Goal: Task Accomplishment & Management: Use online tool/utility

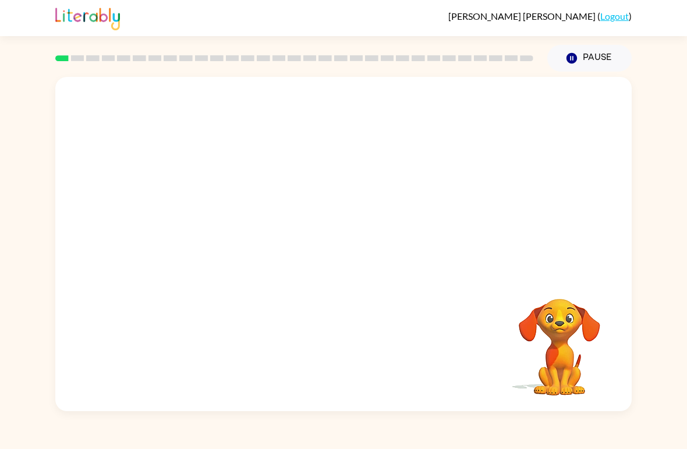
click at [101, 270] on div at bounding box center [343, 175] width 576 height 197
click at [305, 180] on video "Your browser must support playing .mp4 files to use Literably. Please try using…" at bounding box center [343, 175] width 576 height 197
click at [307, 183] on video "Your browser must support playing .mp4 files to use Literably. Please try using…" at bounding box center [343, 175] width 576 height 197
click at [310, 185] on video "Your browser must support playing .mp4 files to use Literably. Please try using…" at bounding box center [343, 175] width 576 height 197
click at [332, 258] on div at bounding box center [343, 250] width 74 height 42
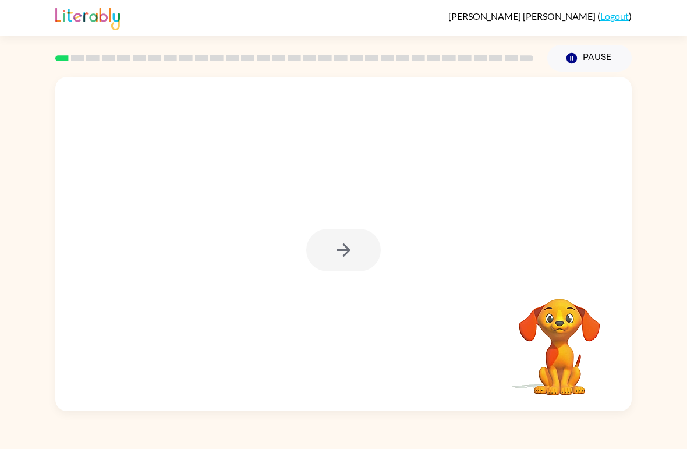
click at [327, 263] on div at bounding box center [343, 250] width 74 height 42
click at [326, 262] on div at bounding box center [343, 250] width 74 height 42
click at [333, 254] on icon "button" at bounding box center [343, 250] width 20 height 20
click at [166, 200] on div at bounding box center [343, 175] width 576 height 197
click at [205, 227] on div at bounding box center [343, 175] width 576 height 197
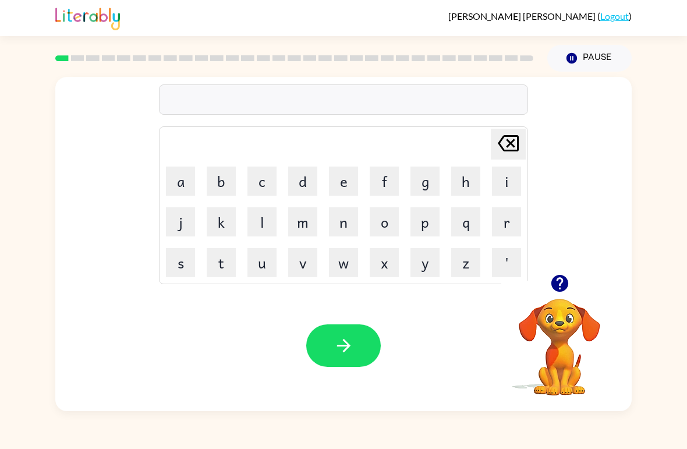
click at [418, 219] on button "p" at bounding box center [424, 221] width 29 height 29
click at [179, 183] on button "a" at bounding box center [180, 180] width 29 height 29
click at [309, 177] on button "d" at bounding box center [302, 180] width 29 height 29
click at [335, 343] on icon "button" at bounding box center [343, 345] width 20 height 20
click at [417, 215] on button "p" at bounding box center [424, 221] width 29 height 29
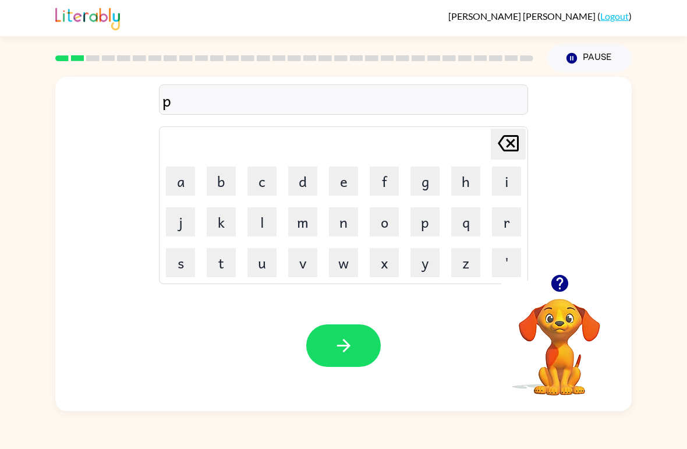
click at [387, 216] on button "o" at bounding box center [383, 221] width 29 height 29
click at [366, 354] on button "button" at bounding box center [343, 345] width 74 height 42
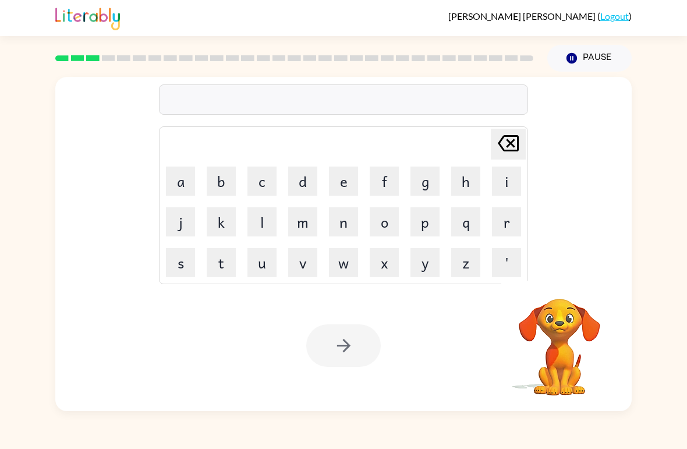
click at [343, 223] on button "n" at bounding box center [343, 221] width 29 height 29
click at [384, 226] on button "o" at bounding box center [383, 221] width 29 height 29
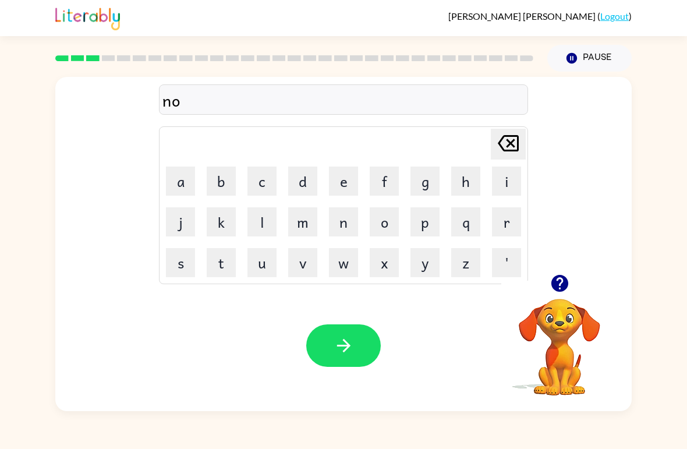
click at [509, 223] on button "r" at bounding box center [506, 221] width 29 height 29
click at [218, 260] on button "t" at bounding box center [221, 262] width 29 height 29
click at [457, 183] on button "h" at bounding box center [465, 180] width 29 height 29
click at [344, 351] on icon "button" at bounding box center [342, 345] width 13 height 13
click at [182, 270] on button "s" at bounding box center [180, 262] width 29 height 29
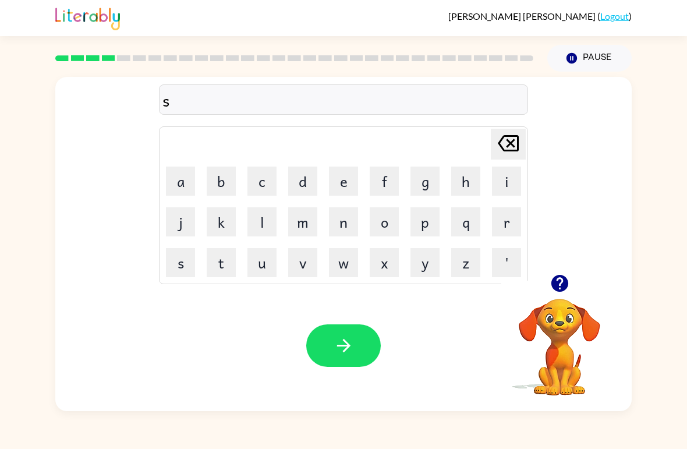
click at [332, 270] on button "w" at bounding box center [343, 262] width 29 height 29
click at [507, 172] on button "i" at bounding box center [506, 180] width 29 height 29
click at [297, 221] on button "m" at bounding box center [302, 221] width 29 height 29
click at [342, 344] on icon "button" at bounding box center [343, 345] width 20 height 20
click at [172, 261] on button "s" at bounding box center [180, 262] width 29 height 29
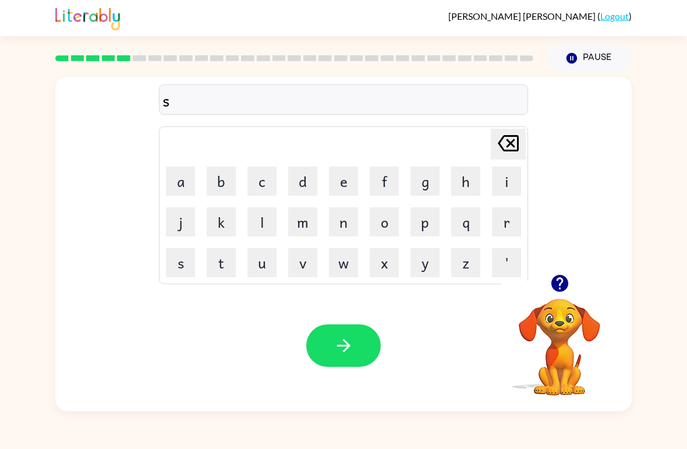
click at [262, 183] on button "c" at bounding box center [261, 180] width 29 height 29
click at [186, 187] on button "a" at bounding box center [180, 180] width 29 height 29
click at [329, 263] on button "w" at bounding box center [343, 262] width 29 height 29
click at [223, 261] on button "t" at bounding box center [221, 262] width 29 height 29
click at [347, 357] on button "button" at bounding box center [343, 345] width 74 height 42
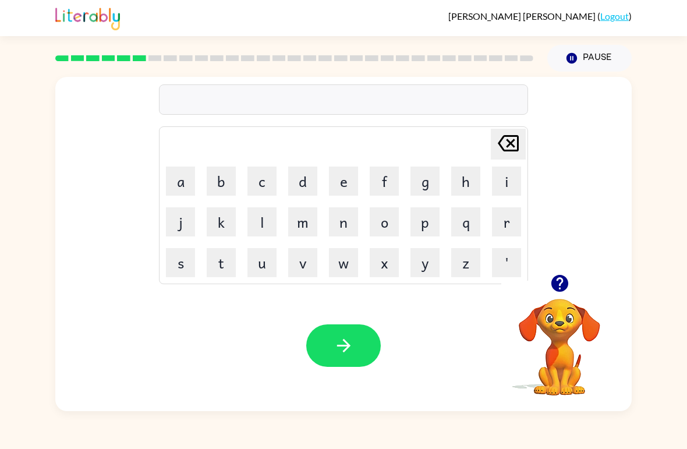
click at [182, 191] on button "a" at bounding box center [180, 180] width 29 height 29
click at [298, 228] on button "m" at bounding box center [302, 221] width 29 height 29
click at [348, 176] on button "e" at bounding box center [343, 180] width 29 height 29
click at [317, 344] on button "button" at bounding box center [343, 345] width 74 height 42
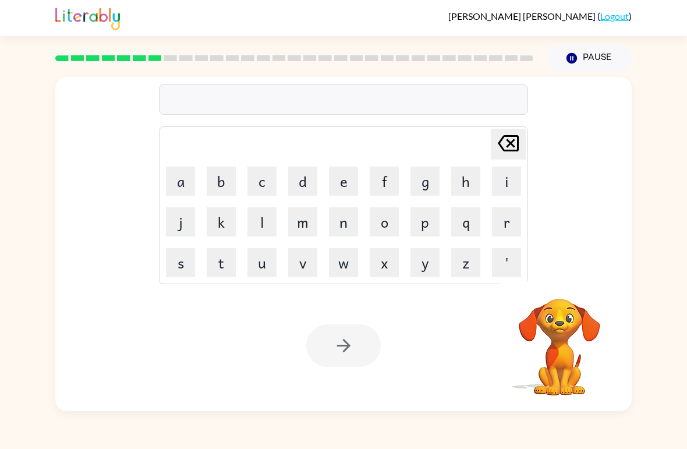
click at [170, 273] on button "s" at bounding box center [180, 262] width 29 height 29
click at [301, 180] on button "d" at bounding box center [302, 180] width 29 height 29
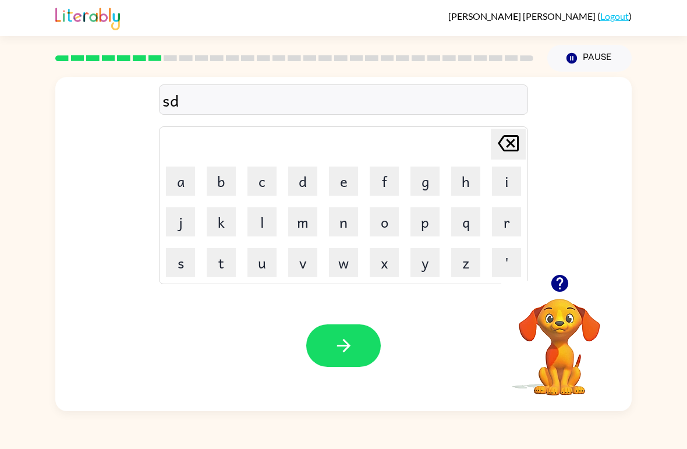
click at [499, 226] on button "r" at bounding box center [506, 221] width 29 height 29
click at [503, 145] on icon "[PERSON_NAME] last character input" at bounding box center [508, 143] width 28 height 28
click at [521, 145] on icon "[PERSON_NAME] last character input" at bounding box center [508, 143] width 28 height 28
click at [258, 180] on button "c" at bounding box center [261, 180] width 29 height 29
click at [509, 222] on button "r" at bounding box center [506, 221] width 29 height 29
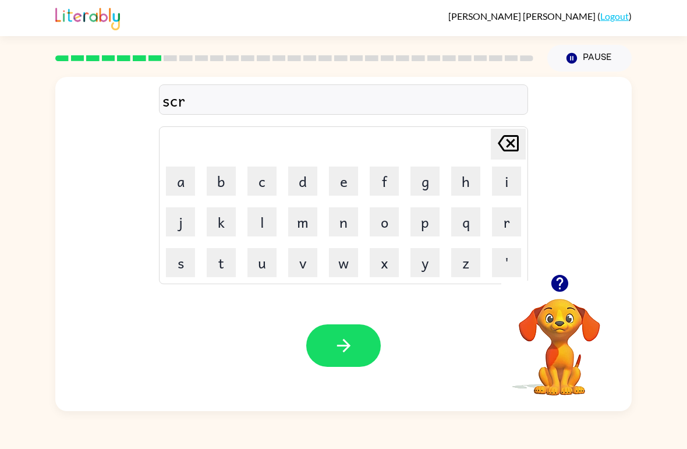
click at [504, 176] on button "i" at bounding box center [506, 180] width 29 height 29
click at [223, 185] on button "b" at bounding box center [221, 180] width 29 height 29
click at [255, 225] on button "l" at bounding box center [261, 221] width 29 height 29
click at [346, 184] on button "e" at bounding box center [343, 180] width 29 height 29
click at [332, 361] on button "button" at bounding box center [343, 345] width 74 height 42
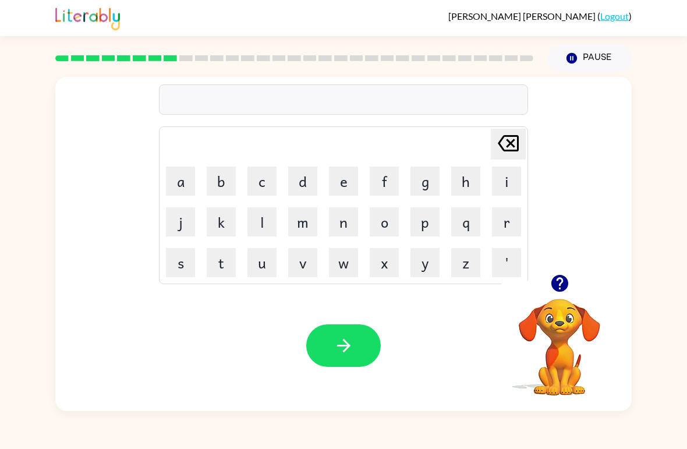
click at [422, 182] on button "g" at bounding box center [424, 180] width 29 height 29
click at [509, 226] on button "r" at bounding box center [506, 221] width 29 height 29
click at [172, 175] on button "a" at bounding box center [180, 180] width 29 height 29
click at [391, 181] on button "f" at bounding box center [383, 180] width 29 height 29
click at [339, 350] on icon "button" at bounding box center [343, 345] width 20 height 20
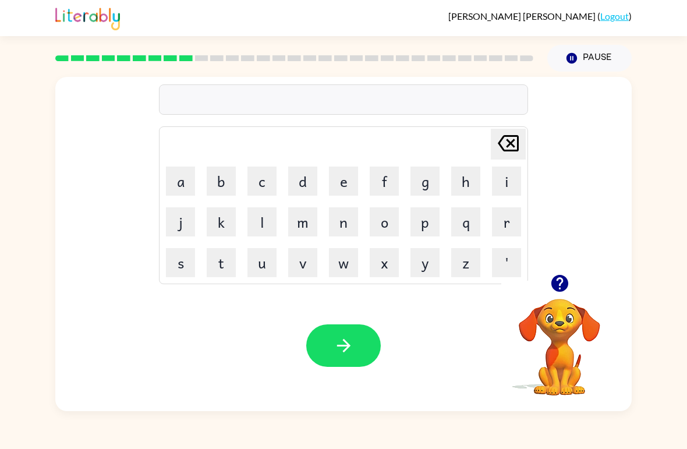
click at [384, 225] on button "o" at bounding box center [383, 221] width 29 height 29
click at [341, 229] on button "n" at bounding box center [343, 221] width 29 height 29
click at [228, 270] on button "t" at bounding box center [221, 262] width 29 height 29
click at [171, 255] on button "s" at bounding box center [180, 262] width 29 height 29
click at [496, 157] on icon "[PERSON_NAME] last character input" at bounding box center [508, 143] width 28 height 28
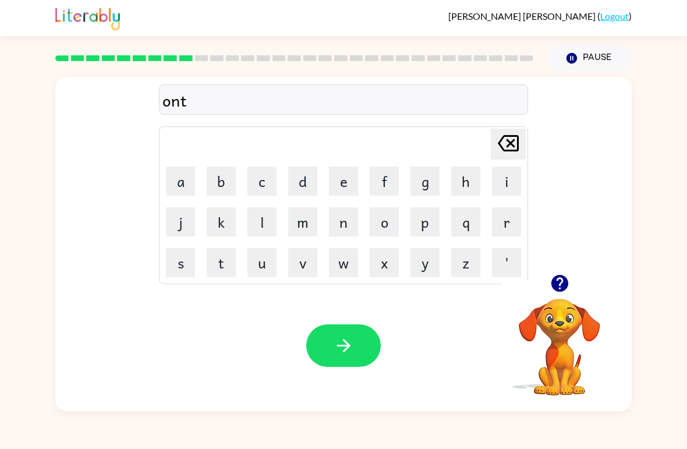
click at [496, 156] on icon "[PERSON_NAME] last character input" at bounding box center [508, 143] width 28 height 28
click at [499, 155] on icon "[PERSON_NAME] last character input" at bounding box center [508, 143] width 28 height 28
click at [498, 155] on icon "[PERSON_NAME] last character input" at bounding box center [508, 143] width 28 height 28
click at [495, 156] on icon "[PERSON_NAME] last character input" at bounding box center [508, 143] width 28 height 28
click at [418, 222] on button "p" at bounding box center [424, 221] width 29 height 29
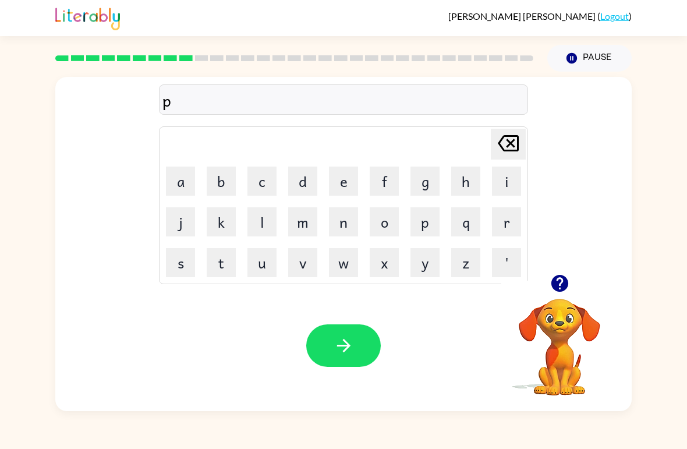
click at [376, 225] on button "o" at bounding box center [383, 221] width 29 height 29
click at [333, 232] on button "n" at bounding box center [343, 221] width 29 height 29
click at [221, 262] on button "t" at bounding box center [221, 262] width 29 height 29
click at [171, 265] on button "s" at bounding box center [180, 262] width 29 height 29
click at [324, 336] on button "button" at bounding box center [343, 345] width 74 height 42
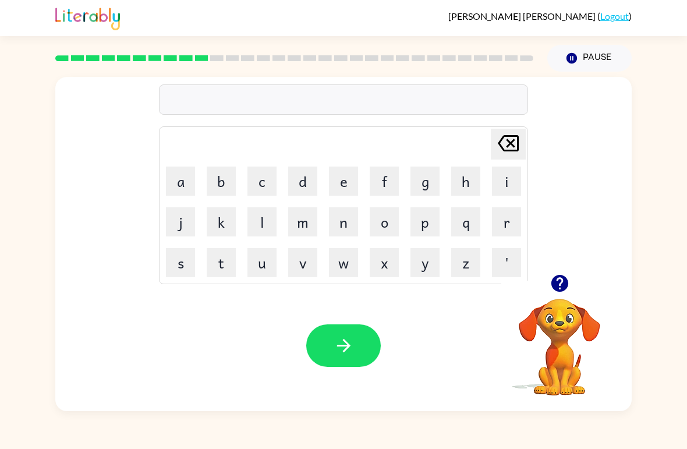
click at [376, 229] on button "o" at bounding box center [383, 221] width 29 height 29
click at [340, 219] on button "n" at bounding box center [343, 221] width 29 height 29
click at [503, 153] on icon "[PERSON_NAME] last character input" at bounding box center [508, 143] width 28 height 28
click at [500, 138] on icon "[PERSON_NAME] last character input" at bounding box center [508, 143] width 28 height 28
click at [256, 268] on button "u" at bounding box center [261, 262] width 29 height 29
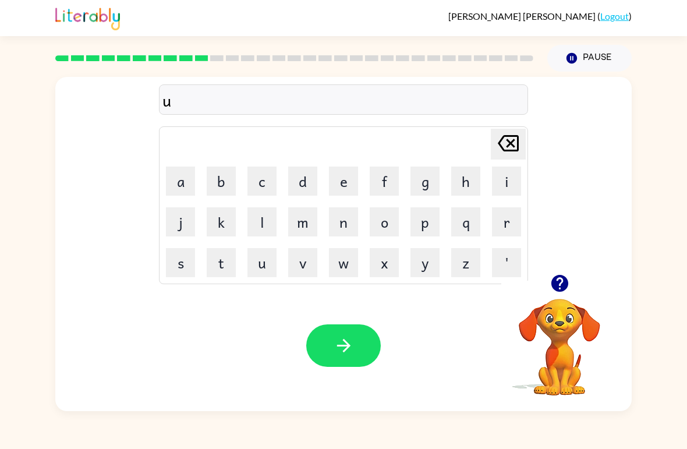
click at [335, 233] on button "n" at bounding box center [343, 221] width 29 height 29
click at [390, 184] on button "f" at bounding box center [383, 180] width 29 height 29
click at [509, 154] on icon "[PERSON_NAME] last character input" at bounding box center [508, 143] width 28 height 28
click at [563, 290] on icon "button" at bounding box center [558, 283] width 17 height 17
click at [383, 183] on button "f" at bounding box center [383, 180] width 29 height 29
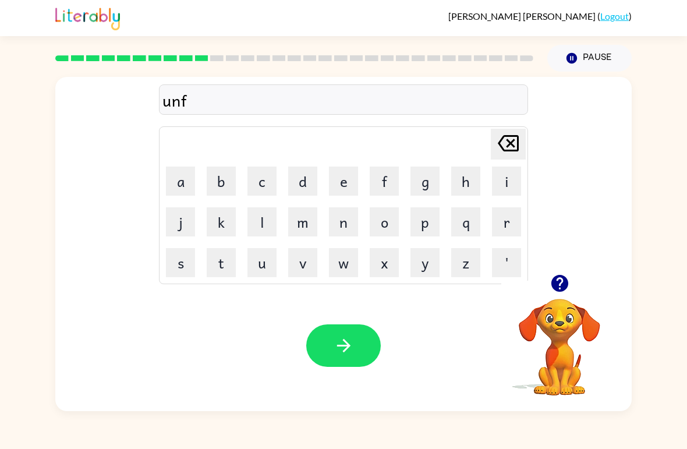
click at [180, 184] on button "a" at bounding box center [180, 180] width 29 height 29
click at [268, 234] on button "l" at bounding box center [261, 221] width 29 height 29
click at [307, 184] on button "d" at bounding box center [302, 180] width 29 height 29
click at [342, 342] on icon "button" at bounding box center [343, 345] width 20 height 20
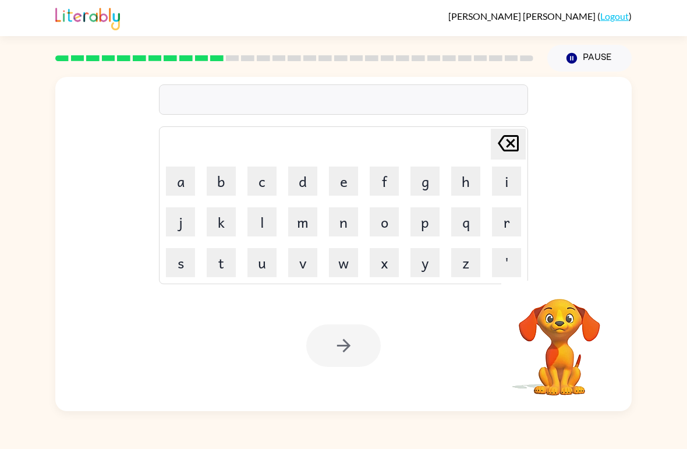
click at [308, 260] on button "v" at bounding box center [302, 262] width 29 height 29
click at [379, 223] on button "o" at bounding box center [383, 221] width 29 height 29
click at [219, 274] on button "t" at bounding box center [221, 262] width 29 height 29
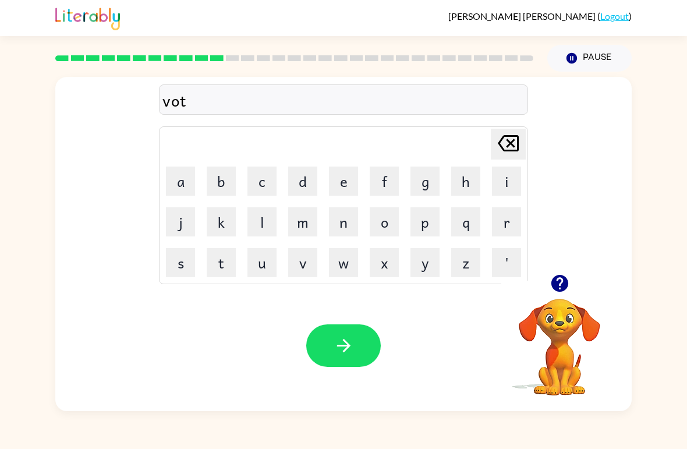
click at [342, 184] on button "e" at bounding box center [343, 180] width 29 height 29
click at [338, 351] on icon "button" at bounding box center [343, 345] width 20 height 20
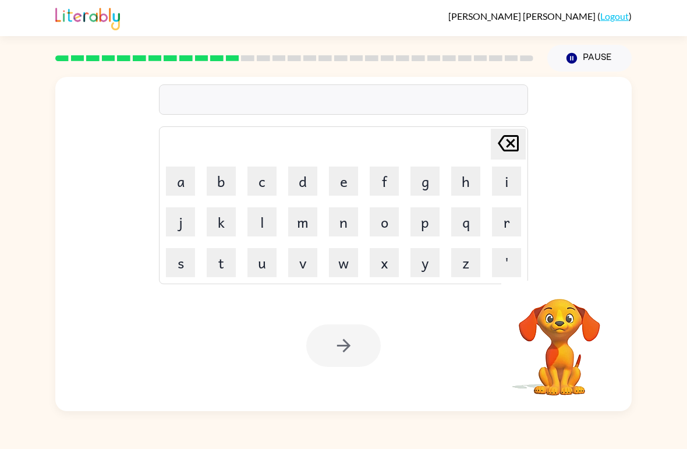
click at [296, 234] on button "m" at bounding box center [302, 221] width 29 height 29
click at [166, 264] on button "s" at bounding box center [180, 262] width 29 height 29
click at [212, 261] on button "t" at bounding box center [221, 262] width 29 height 29
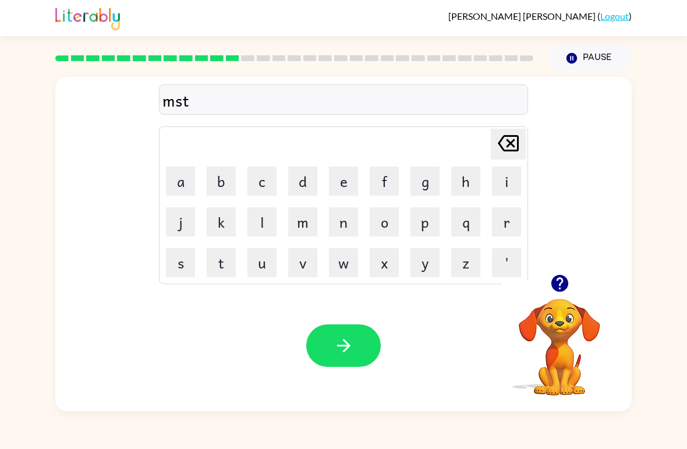
click at [180, 182] on button "a" at bounding box center [180, 180] width 29 height 29
click at [258, 187] on button "c" at bounding box center [261, 180] width 29 height 29
click at [234, 230] on button "k" at bounding box center [221, 221] width 29 height 29
click at [336, 346] on icon "button" at bounding box center [343, 345] width 20 height 20
click at [263, 186] on button "c" at bounding box center [261, 180] width 29 height 29
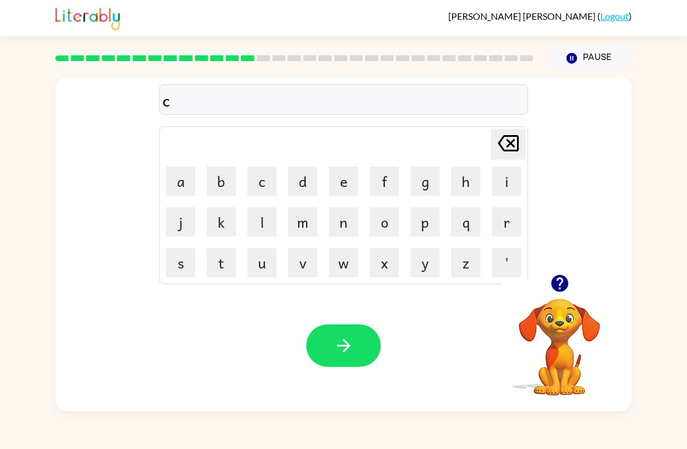
click at [506, 144] on icon "[PERSON_NAME] last character input" at bounding box center [508, 143] width 28 height 28
click at [226, 224] on button "k" at bounding box center [221, 221] width 29 height 29
click at [493, 184] on button "i" at bounding box center [506, 180] width 29 height 29
click at [338, 225] on button "n" at bounding box center [343, 221] width 29 height 29
click at [297, 183] on button "d" at bounding box center [302, 180] width 29 height 29
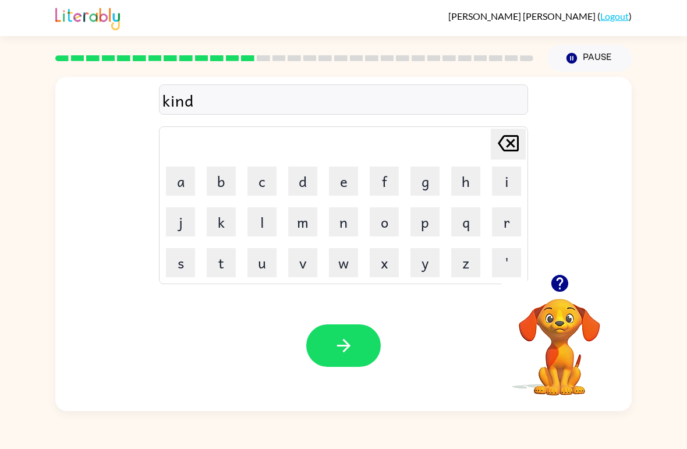
click at [255, 222] on button "l" at bounding box center [261, 221] width 29 height 29
click at [338, 185] on button "e" at bounding box center [343, 180] width 29 height 29
click at [342, 346] on icon "button" at bounding box center [342, 345] width 13 height 13
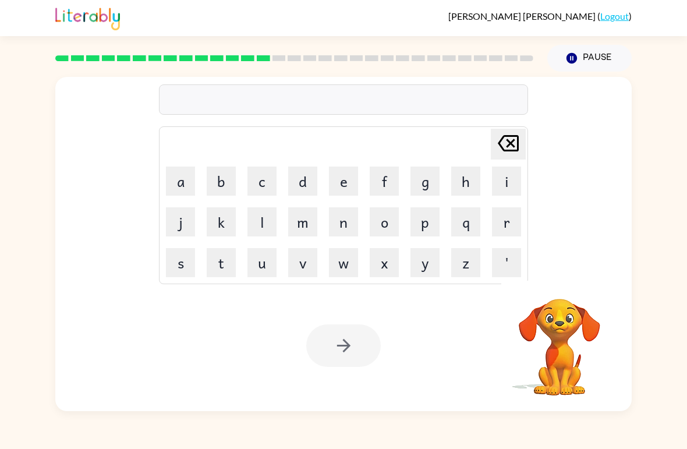
click at [301, 185] on button "d" at bounding box center [302, 180] width 29 height 29
click at [255, 220] on button "l" at bounding box center [261, 221] width 29 height 29
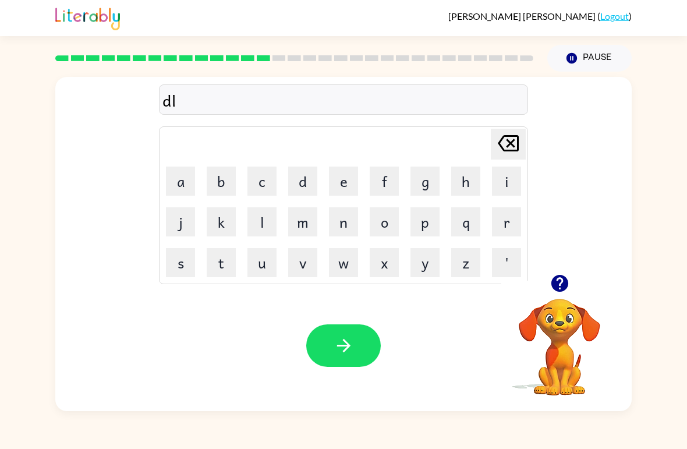
click at [418, 261] on button "y" at bounding box center [424, 262] width 29 height 29
click at [509, 148] on icon "[PERSON_NAME] last character input" at bounding box center [508, 143] width 28 height 28
click at [266, 222] on button "l" at bounding box center [261, 221] width 29 height 29
click at [183, 184] on button "a" at bounding box center [180, 180] width 29 height 29
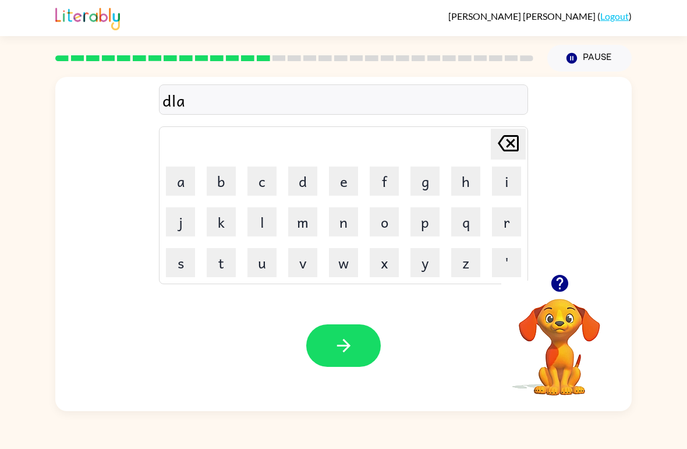
click at [417, 258] on button "y" at bounding box center [424, 262] width 29 height 29
click at [335, 340] on icon "button" at bounding box center [343, 345] width 20 height 20
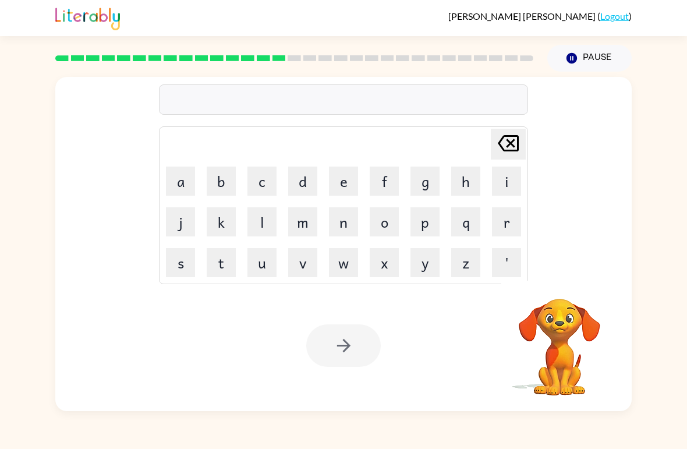
click at [254, 181] on button "c" at bounding box center [261, 180] width 29 height 29
click at [388, 220] on button "o" at bounding box center [383, 221] width 29 height 29
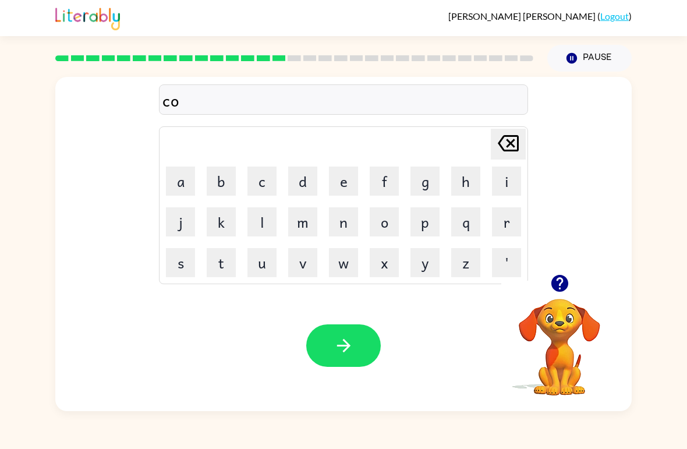
click at [500, 229] on button "r" at bounding box center [506, 221] width 29 height 29
click at [301, 176] on button "d" at bounding box center [302, 180] width 29 height 29
click at [333, 343] on icon "button" at bounding box center [343, 345] width 20 height 20
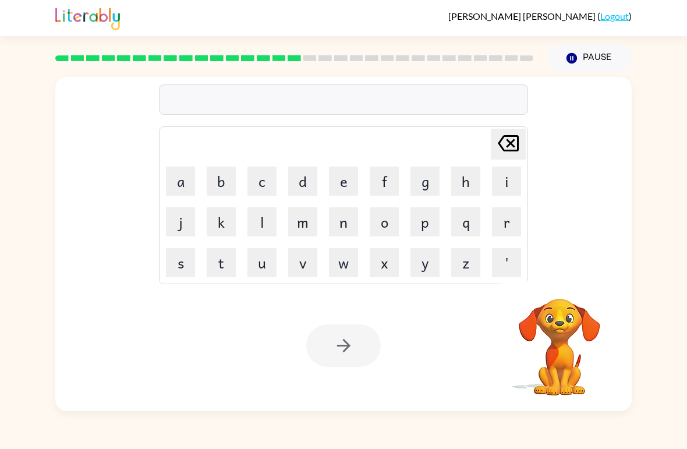
click at [463, 269] on button "z" at bounding box center [465, 262] width 29 height 29
click at [504, 189] on button "i" at bounding box center [506, 180] width 29 height 29
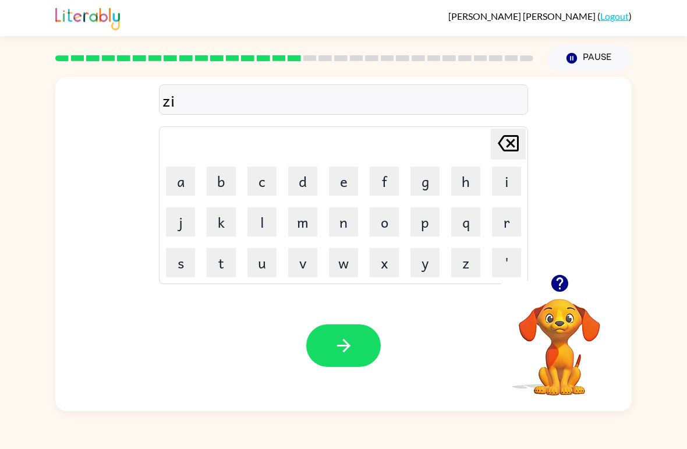
click at [432, 233] on button "p" at bounding box center [424, 221] width 29 height 29
click at [336, 349] on icon "button" at bounding box center [343, 345] width 20 height 20
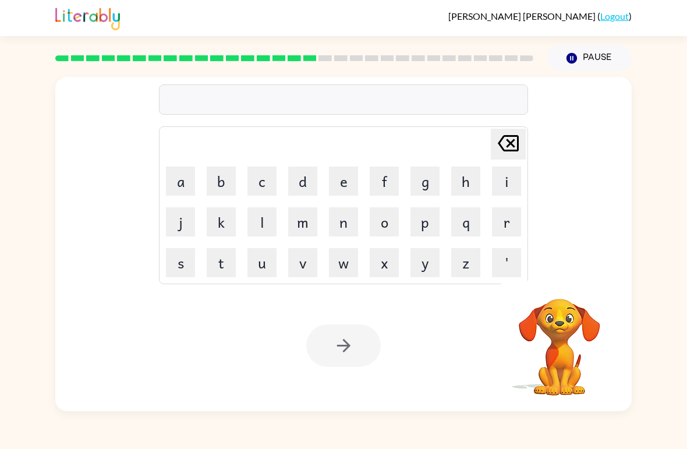
click at [305, 178] on button "d" at bounding box center [302, 180] width 29 height 29
click at [376, 233] on button "o" at bounding box center [383, 221] width 29 height 29
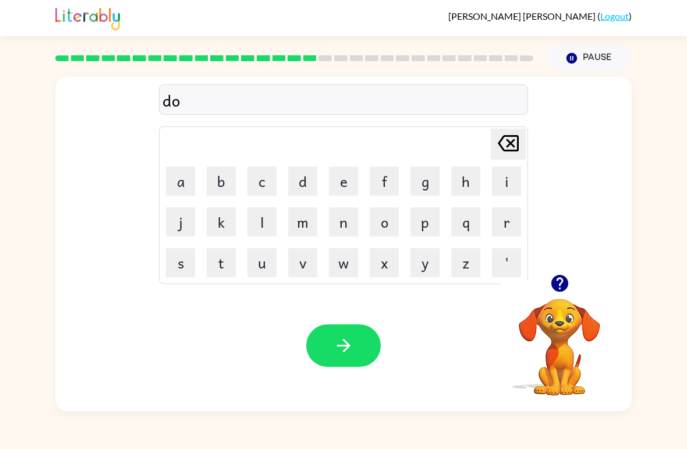
click at [421, 212] on button "p" at bounding box center [424, 221] width 29 height 29
click at [502, 182] on button "i" at bounding box center [506, 180] width 29 height 29
click at [344, 230] on button "n" at bounding box center [343, 221] width 29 height 29
click at [426, 189] on button "g" at bounding box center [424, 180] width 29 height 29
click at [507, 151] on icon at bounding box center [507, 143] width 21 height 16
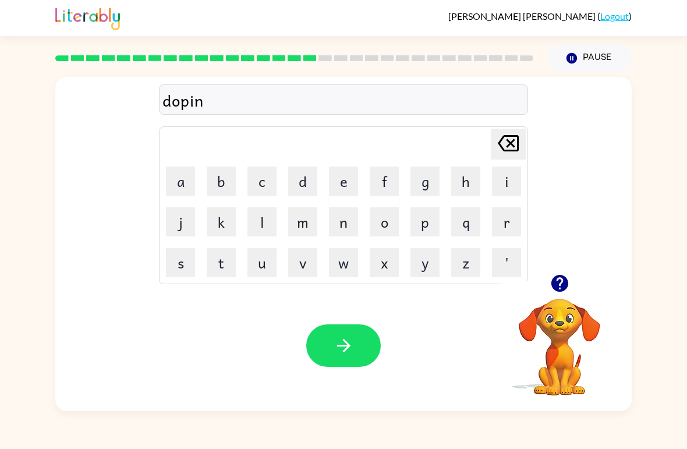
click at [506, 151] on icon at bounding box center [507, 143] width 21 height 16
click at [507, 151] on icon at bounding box center [507, 143] width 21 height 16
click at [506, 151] on icon at bounding box center [507, 143] width 21 height 16
click at [496, 224] on button "r" at bounding box center [506, 221] width 29 height 29
click at [381, 225] on button "o" at bounding box center [383, 221] width 29 height 29
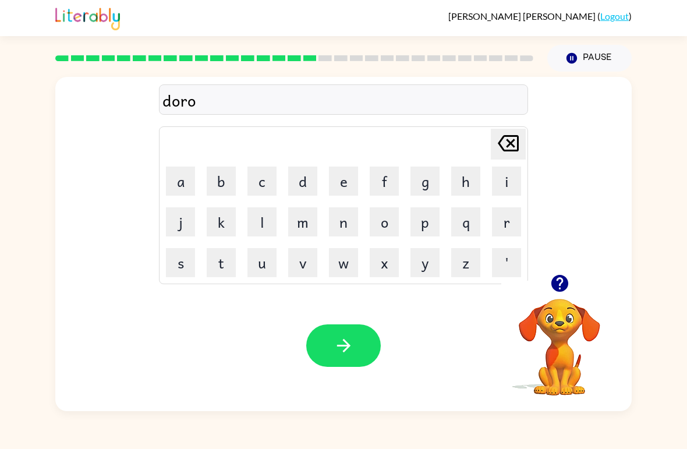
click at [423, 226] on button "p" at bounding box center [424, 221] width 29 height 29
click at [514, 182] on button "i" at bounding box center [506, 180] width 29 height 29
click at [333, 214] on button "n" at bounding box center [343, 221] width 29 height 29
click at [426, 184] on button "g" at bounding box center [424, 180] width 29 height 29
click at [320, 354] on button "button" at bounding box center [343, 345] width 74 height 42
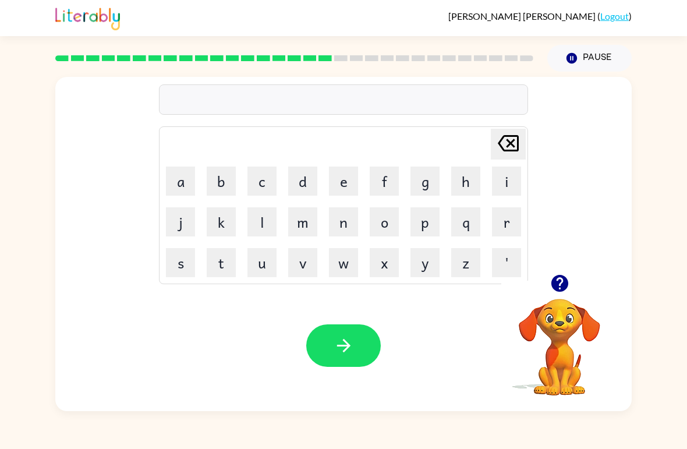
click at [460, 179] on button "h" at bounding box center [465, 180] width 29 height 29
click at [344, 181] on button "e" at bounding box center [343, 180] width 29 height 29
click at [510, 225] on button "r" at bounding box center [506, 221] width 29 height 29
click at [359, 362] on button "button" at bounding box center [343, 345] width 74 height 42
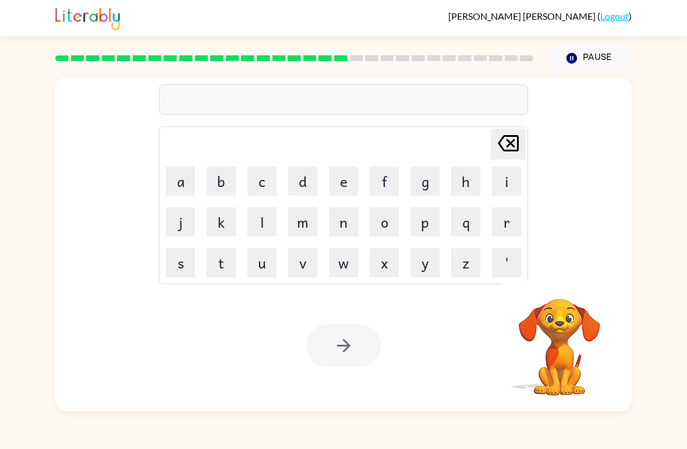
click at [508, 223] on button "r" at bounding box center [506, 221] width 29 height 29
click at [339, 183] on button "e" at bounding box center [343, 180] width 29 height 29
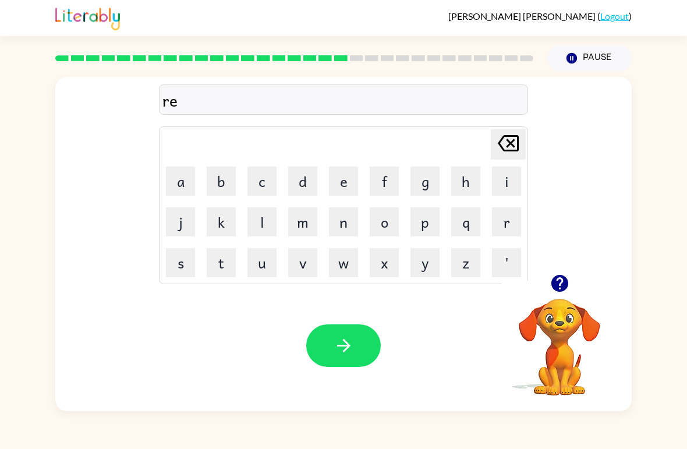
click at [254, 176] on button "c" at bounding box center [261, 180] width 29 height 29
click at [471, 180] on button "h" at bounding box center [465, 180] width 29 height 29
click at [342, 346] on icon "button" at bounding box center [342, 345] width 13 height 13
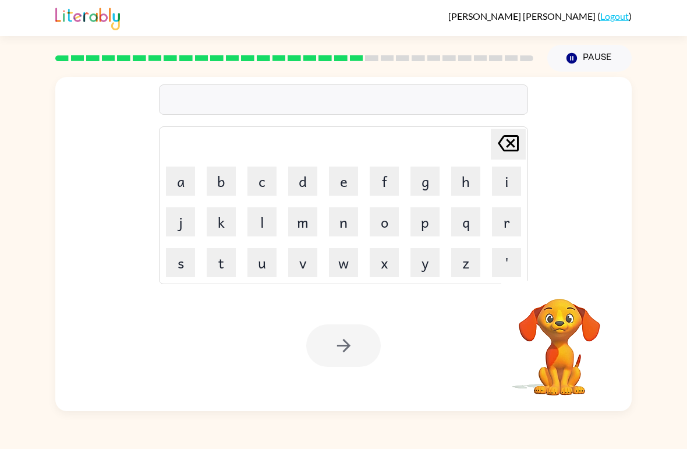
click at [467, 183] on button "h" at bounding box center [465, 180] width 29 height 29
click at [496, 171] on button "i" at bounding box center [506, 180] width 29 height 29
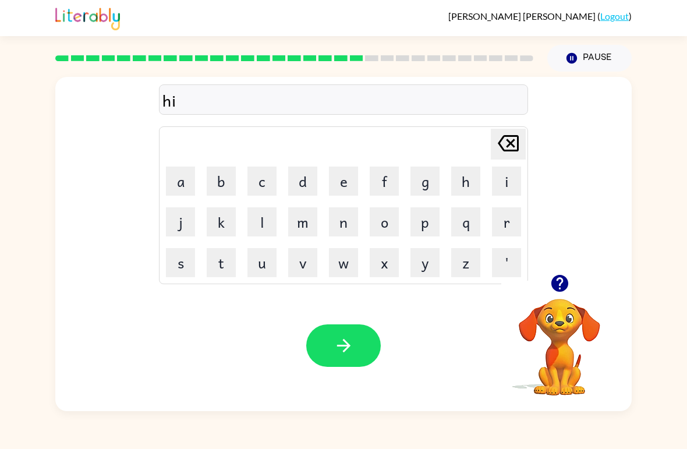
click at [332, 224] on button "n" at bounding box center [343, 221] width 29 height 29
click at [212, 264] on button "t" at bounding box center [221, 262] width 29 height 29
click at [298, 181] on button "d" at bounding box center [302, 180] width 29 height 29
click at [332, 337] on button "button" at bounding box center [343, 345] width 74 height 42
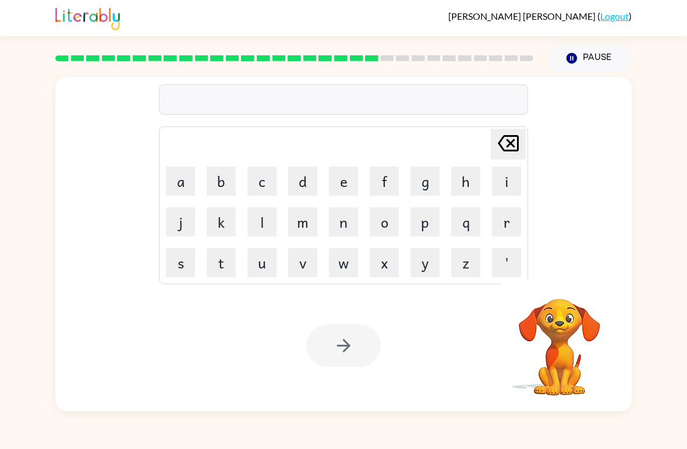
click at [495, 221] on button "r" at bounding box center [506, 221] width 29 height 29
click at [506, 186] on button "i" at bounding box center [506, 180] width 29 height 29
click at [170, 268] on button "s" at bounding box center [180, 262] width 29 height 29
click at [348, 187] on button "e" at bounding box center [343, 180] width 29 height 29
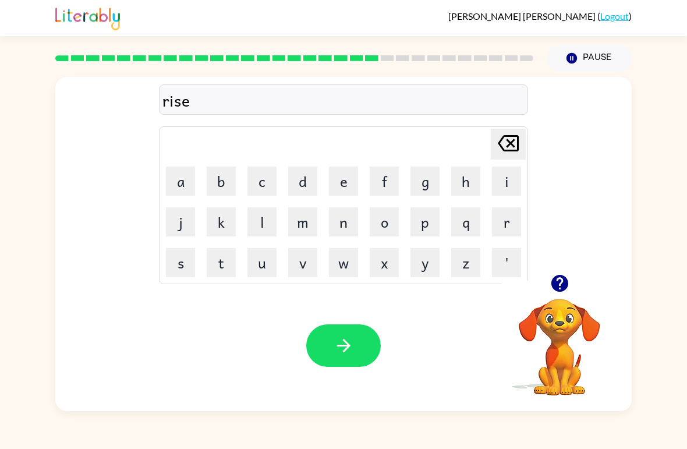
click at [338, 352] on icon "button" at bounding box center [343, 345] width 20 height 20
click at [511, 226] on button "r" at bounding box center [506, 221] width 29 height 29
click at [177, 181] on button "a" at bounding box center [180, 180] width 29 height 29
click at [496, 189] on button "i" at bounding box center [506, 180] width 29 height 29
click at [343, 225] on button "n" at bounding box center [343, 221] width 29 height 29
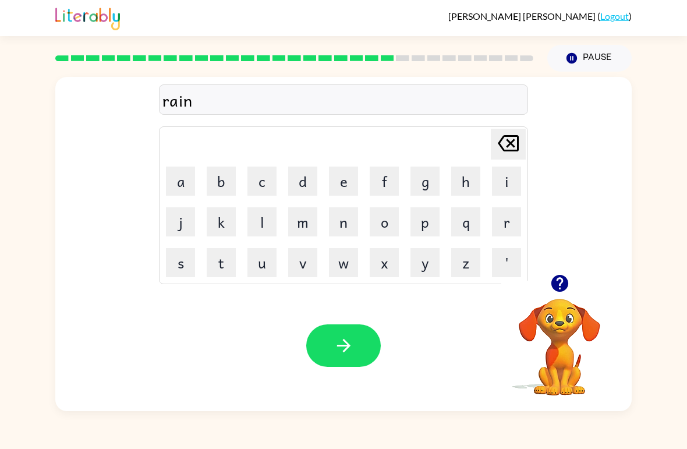
click at [229, 292] on div "Your browser must support playing .mp4 files to use Literably. Please try using…" at bounding box center [343, 345] width 576 height 131
click at [218, 300] on div "Your browser must support playing .mp4 files to use Literably. Please try using…" at bounding box center [343, 345] width 576 height 131
click at [291, 180] on button "d" at bounding box center [302, 180] width 29 height 29
click at [506, 143] on icon "[PERSON_NAME] last character input" at bounding box center [508, 143] width 28 height 28
click at [261, 178] on button "c" at bounding box center [261, 180] width 29 height 29
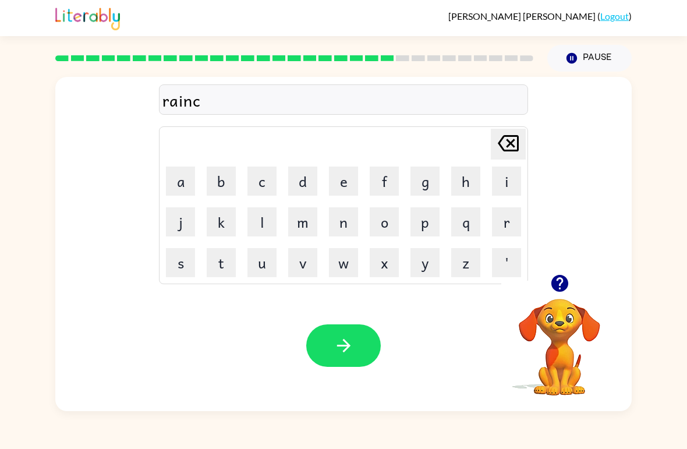
click at [374, 223] on button "o" at bounding box center [383, 221] width 29 height 29
click at [214, 271] on button "t" at bounding box center [221, 262] width 29 height 29
click at [353, 365] on button "button" at bounding box center [343, 345] width 74 height 42
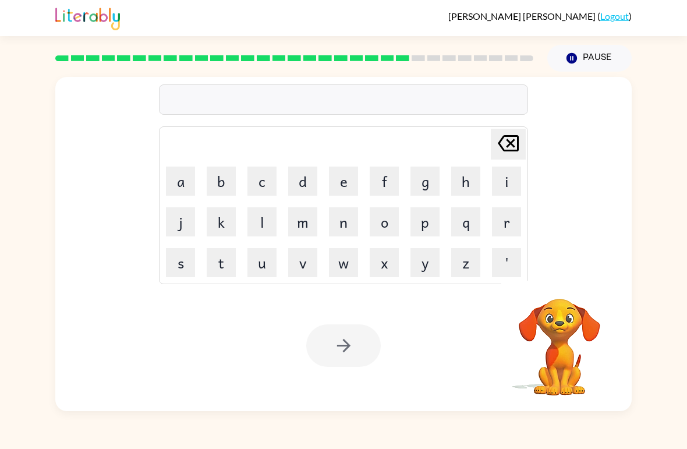
click at [507, 219] on button "r" at bounding box center [506, 221] width 29 height 29
click at [176, 182] on button "a" at bounding box center [180, 180] width 29 height 29
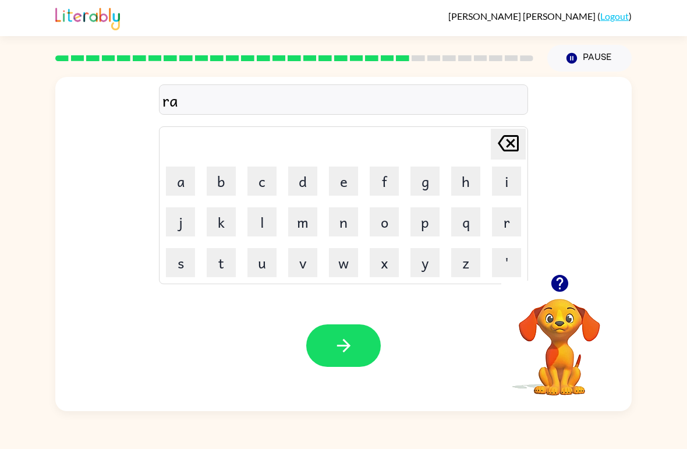
click at [509, 230] on button "r" at bounding box center [506, 221] width 29 height 29
click at [298, 226] on button "m" at bounding box center [302, 221] width 29 height 29
click at [170, 166] on button "a" at bounding box center [180, 180] width 29 height 29
click at [502, 223] on button "r" at bounding box center [506, 221] width 29 height 29
click at [265, 182] on button "c" at bounding box center [261, 180] width 29 height 29
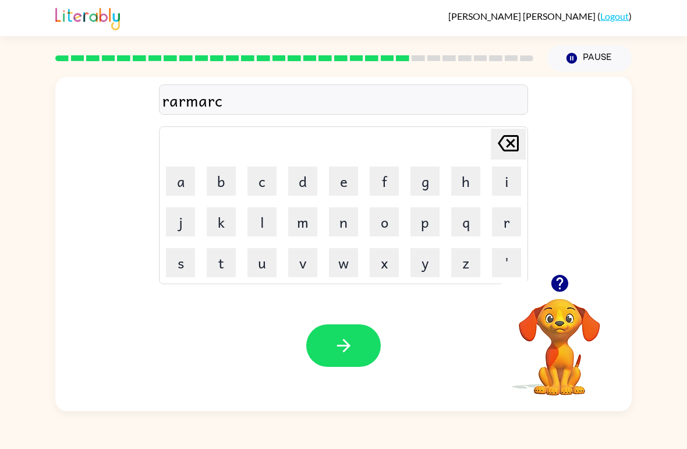
click at [226, 219] on button "k" at bounding box center [221, 221] width 29 height 29
click at [326, 344] on button "button" at bounding box center [343, 345] width 74 height 42
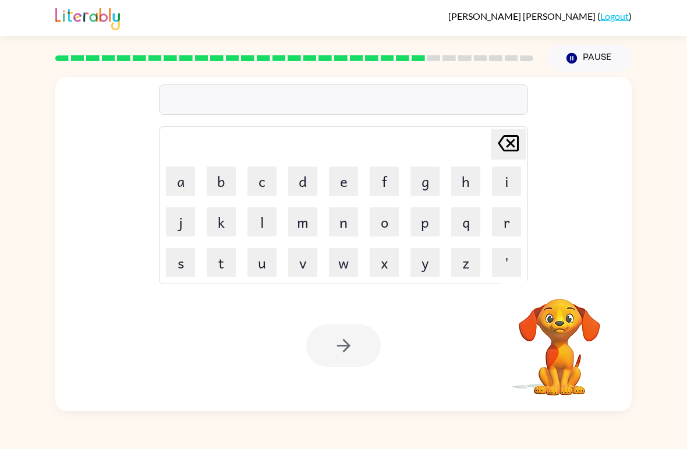
click at [175, 181] on button "a" at bounding box center [180, 180] width 29 height 29
click at [298, 174] on button "d" at bounding box center [302, 180] width 29 height 29
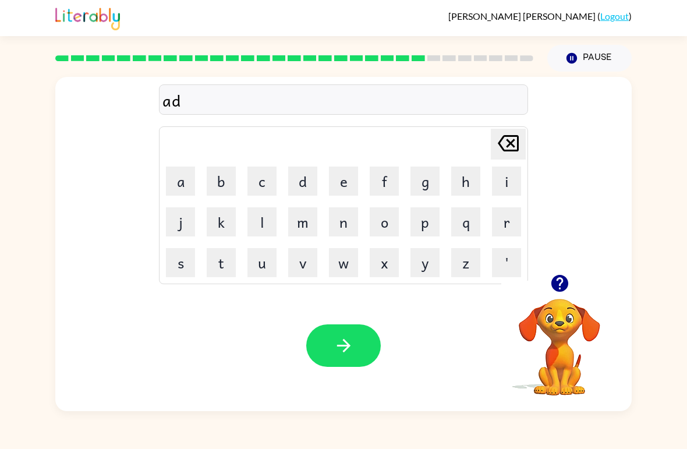
click at [303, 265] on button "v" at bounding box center [302, 262] width 29 height 29
click at [170, 180] on button "a" at bounding box center [180, 180] width 29 height 29
click at [335, 222] on button "n" at bounding box center [343, 221] width 29 height 29
click at [168, 271] on button "s" at bounding box center [180, 262] width 29 height 29
click at [502, 184] on button "i" at bounding box center [506, 180] width 29 height 29
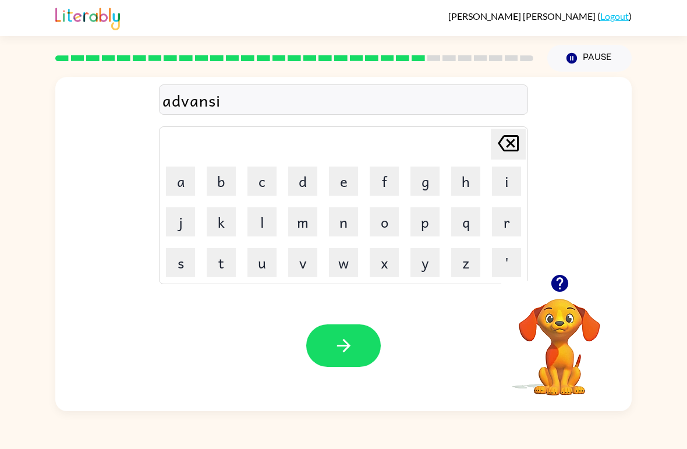
click at [331, 222] on button "n" at bounding box center [343, 221] width 29 height 29
click at [426, 189] on button "g" at bounding box center [424, 180] width 29 height 29
click at [337, 353] on icon "button" at bounding box center [343, 345] width 20 height 20
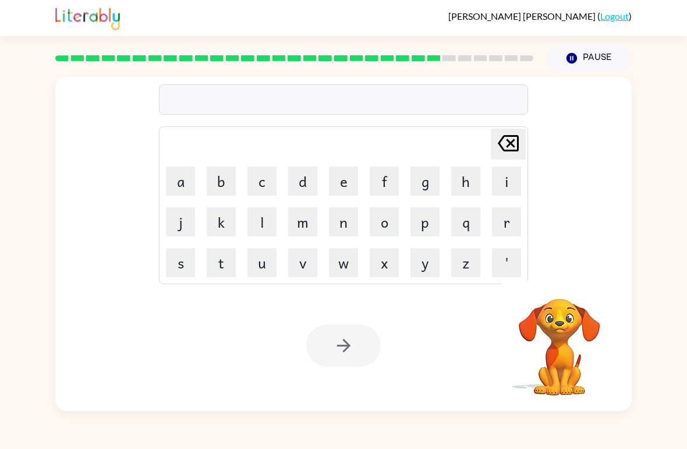
click at [184, 267] on button "s" at bounding box center [180, 262] width 29 height 29
click at [260, 268] on button "u" at bounding box center [261, 262] width 29 height 29
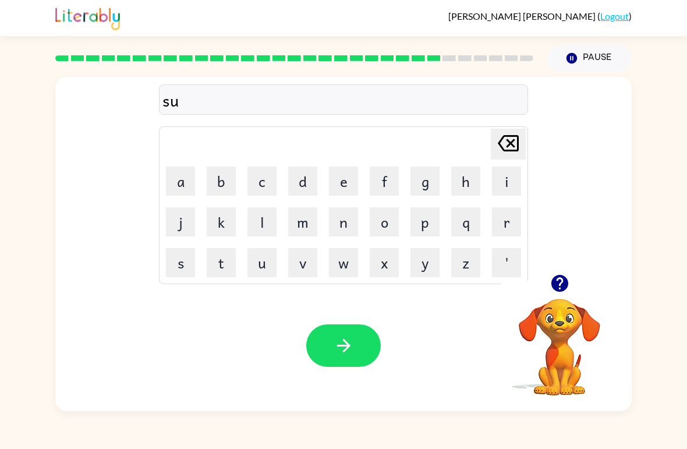
click at [346, 228] on button "n" at bounding box center [343, 221] width 29 height 29
click at [262, 222] on button "l" at bounding box center [261, 221] width 29 height 29
click at [503, 182] on button "i" at bounding box center [506, 180] width 29 height 29
click at [243, 268] on td "u" at bounding box center [262, 263] width 40 height 40
click at [227, 261] on button "t" at bounding box center [221, 262] width 29 height 29
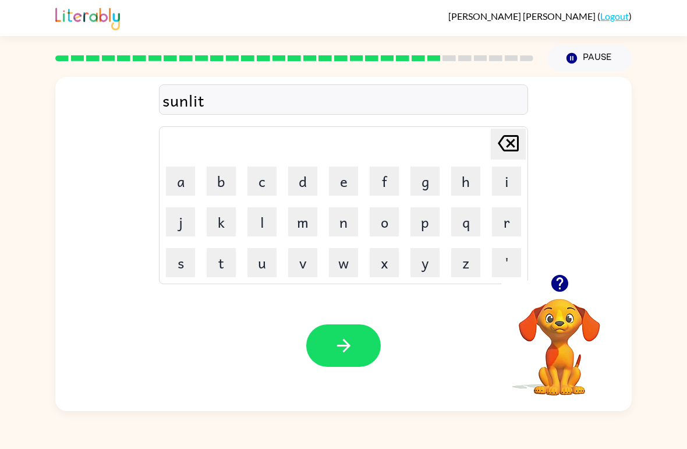
click at [351, 340] on icon "button" at bounding box center [343, 345] width 20 height 20
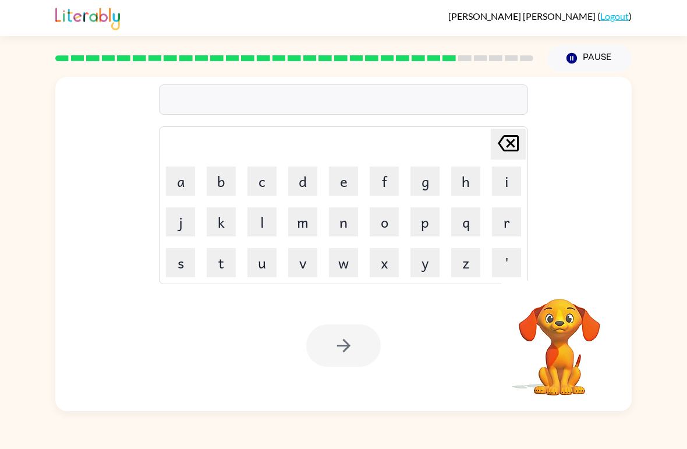
click at [294, 181] on button "d" at bounding box center [302, 180] width 29 height 29
click at [252, 266] on button "u" at bounding box center [261, 262] width 29 height 29
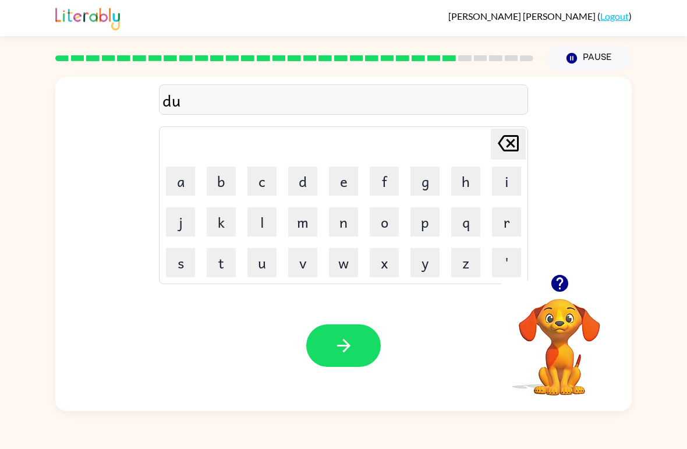
click at [187, 264] on button "s" at bounding box center [180, 262] width 29 height 29
click at [262, 184] on button "c" at bounding box center [261, 180] width 29 height 29
click at [255, 266] on button "u" at bounding box center [261, 262] width 29 height 29
click at [304, 269] on button "v" at bounding box center [302, 262] width 29 height 29
click at [331, 189] on button "e" at bounding box center [343, 180] width 29 height 29
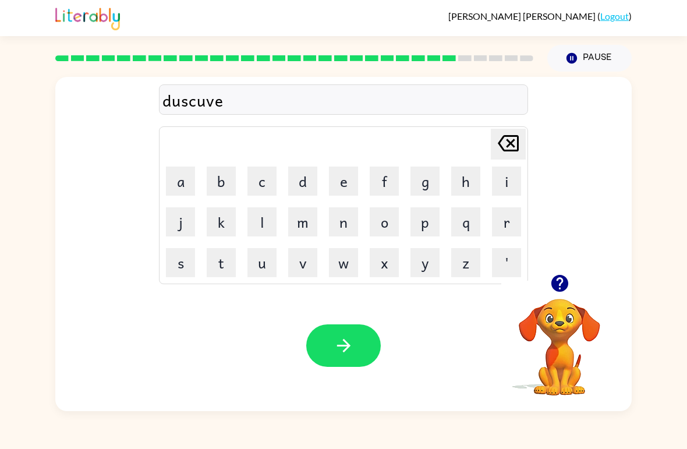
click at [510, 217] on button "r" at bounding box center [506, 221] width 29 height 29
click at [349, 353] on icon "button" at bounding box center [343, 345] width 20 height 20
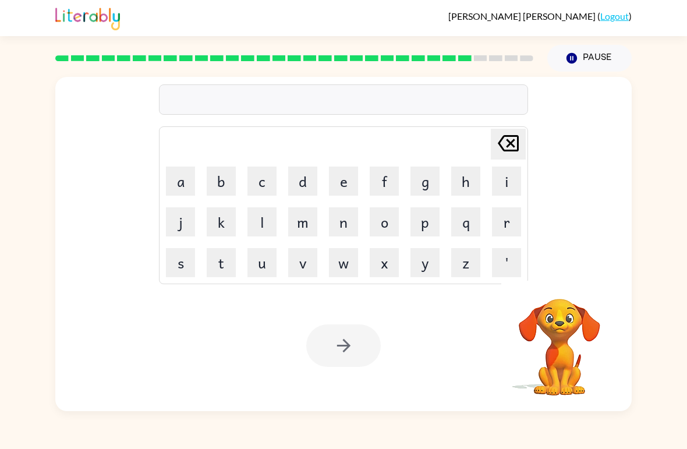
click at [303, 221] on button "m" at bounding box center [302, 221] width 29 height 29
click at [381, 229] on button "o" at bounding box center [383, 221] width 29 height 29
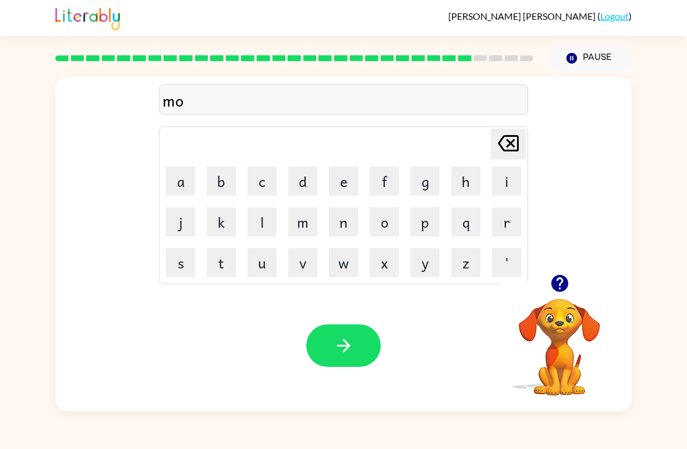
click at [338, 226] on button "n" at bounding box center [343, 221] width 29 height 29
click at [336, 172] on button "e" at bounding box center [343, 180] width 29 height 29
click at [358, 356] on button "button" at bounding box center [343, 345] width 74 height 42
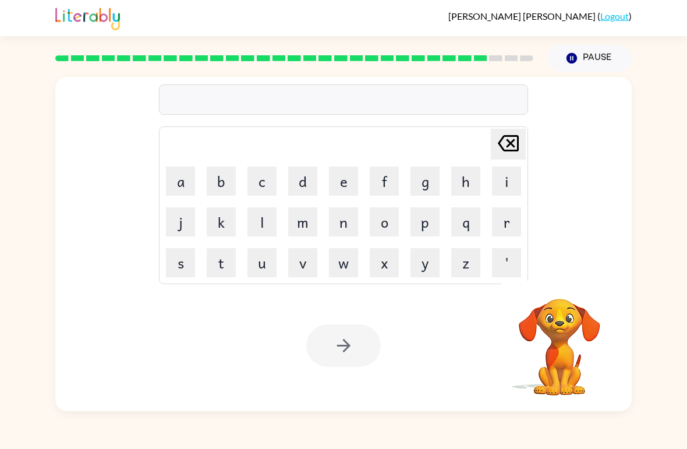
click at [417, 269] on button "y" at bounding box center [424, 262] width 29 height 29
click at [351, 182] on button "e" at bounding box center [343, 180] width 29 height 29
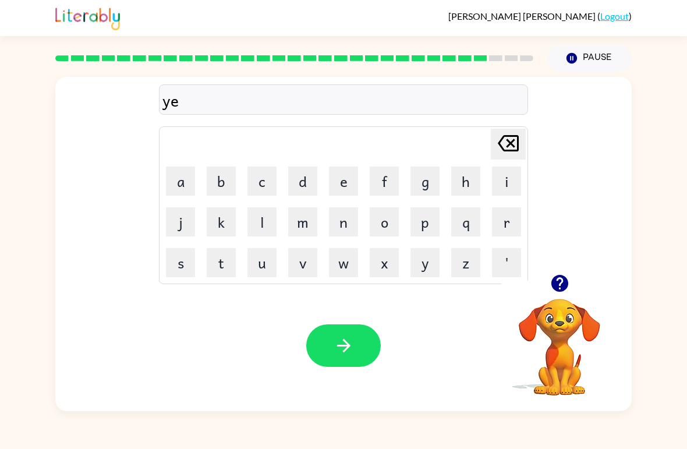
click at [263, 228] on button "l" at bounding box center [261, 221] width 29 height 29
click at [502, 143] on icon "[PERSON_NAME] last character input" at bounding box center [508, 143] width 28 height 28
click at [502, 142] on icon "[PERSON_NAME] last character input" at bounding box center [508, 143] width 28 height 28
click at [502, 145] on icon "[PERSON_NAME] last character input" at bounding box center [508, 143] width 28 height 28
click at [339, 271] on button "w" at bounding box center [343, 262] width 29 height 29
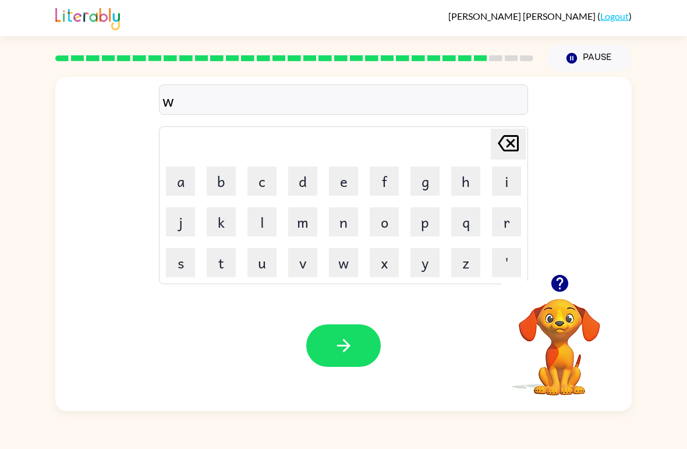
click at [332, 184] on button "e" at bounding box center [343, 180] width 29 height 29
click at [259, 230] on button "l" at bounding box center [261, 221] width 29 height 29
click at [335, 184] on button "e" at bounding box center [343, 180] width 29 height 29
click at [347, 345] on icon "button" at bounding box center [342, 345] width 13 height 13
click at [510, 182] on button "i" at bounding box center [506, 180] width 29 height 29
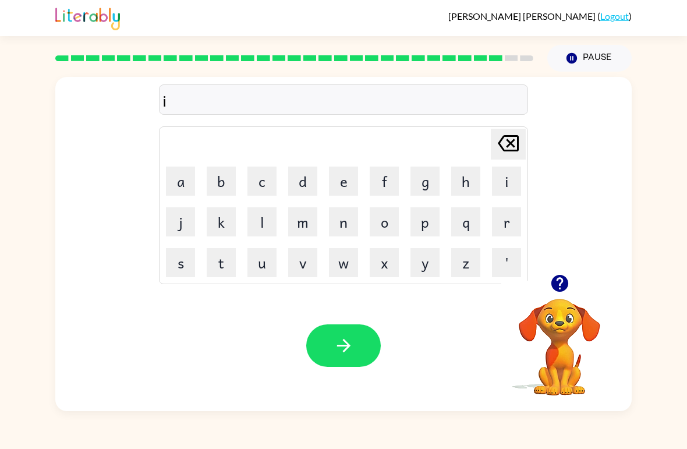
click at [338, 226] on button "n" at bounding box center [343, 221] width 29 height 29
click at [217, 257] on button "t" at bounding box center [221, 262] width 29 height 29
click at [338, 342] on icon "button" at bounding box center [343, 345] width 20 height 20
click at [568, 280] on icon "button" at bounding box center [559, 283] width 20 height 20
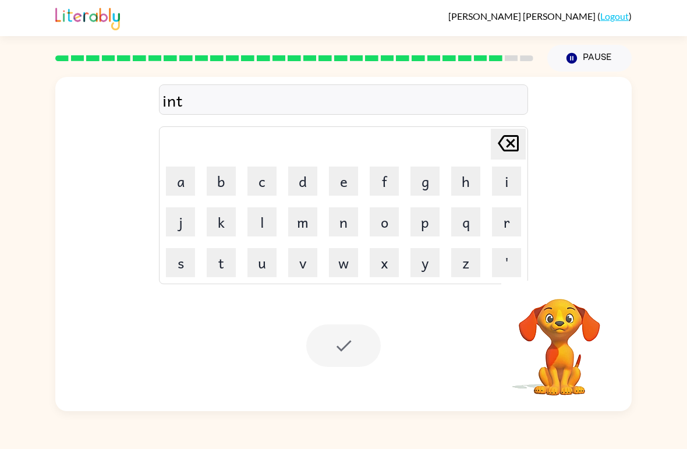
click at [495, 140] on icon "[PERSON_NAME] last character input" at bounding box center [508, 143] width 28 height 28
click at [495, 139] on icon "[PERSON_NAME] last character input" at bounding box center [508, 143] width 28 height 28
click at [505, 149] on icon "[PERSON_NAME] last character input" at bounding box center [508, 143] width 28 height 28
click at [505, 148] on icon "[PERSON_NAME] last character input" at bounding box center [508, 143] width 28 height 28
click at [214, 182] on button "b" at bounding box center [221, 180] width 29 height 29
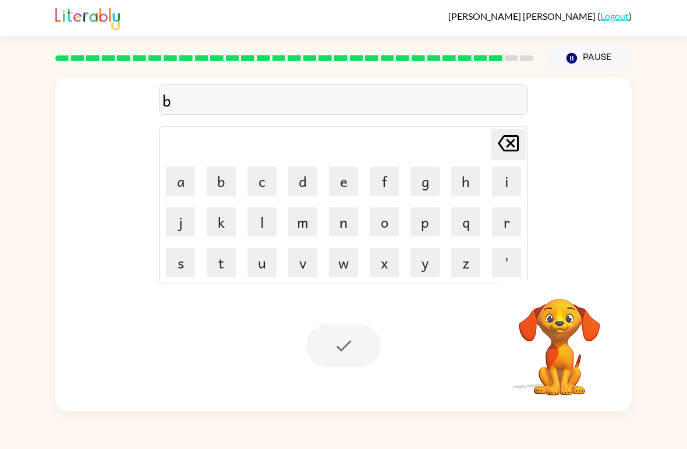
click at [503, 179] on button "i" at bounding box center [506, 180] width 29 height 29
click at [343, 225] on button "n" at bounding box center [343, 221] width 29 height 29
click at [226, 269] on button "t" at bounding box center [221, 262] width 29 height 29
click at [329, 347] on div at bounding box center [343, 345] width 74 height 42
click at [343, 362] on div at bounding box center [343, 345] width 74 height 42
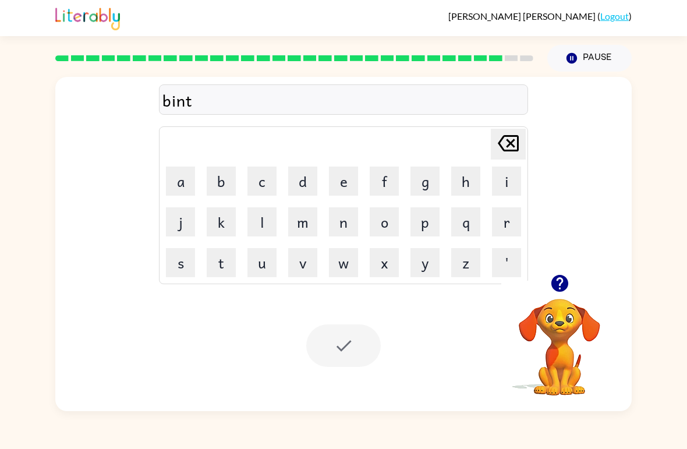
click at [330, 358] on div at bounding box center [343, 345] width 74 height 42
click at [330, 357] on div at bounding box center [343, 345] width 74 height 42
click at [330, 361] on div at bounding box center [343, 345] width 74 height 42
click at [504, 58] on icon at bounding box center [510, 58] width 13 height 6
click at [330, 332] on div at bounding box center [343, 345] width 74 height 42
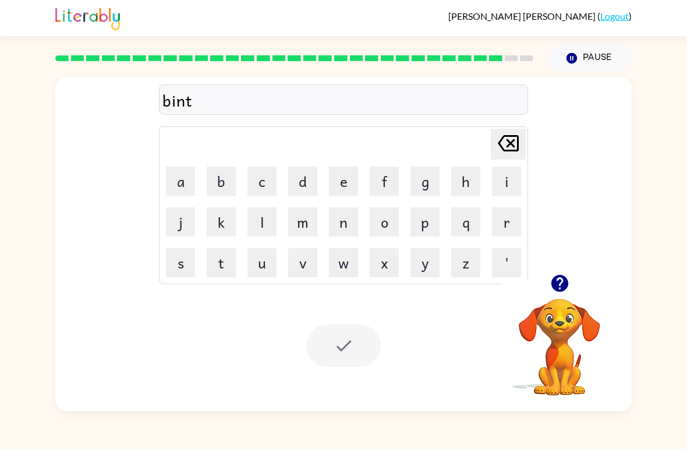
click at [342, 328] on div at bounding box center [343, 345] width 74 height 42
click at [250, 304] on div "Your browser must support playing .mp4 files to use Literably. Please try using…" at bounding box center [343, 345] width 576 height 131
click at [249, 304] on div "Your browser must support playing .mp4 files to use Literably. Please try using…" at bounding box center [343, 345] width 576 height 131
click at [247, 340] on div "Your browser must support playing .mp4 files to use Literably. Please try using…" at bounding box center [343, 345] width 576 height 131
click at [246, 340] on div "Your browser must support playing .mp4 files to use Literably. Please try using…" at bounding box center [343, 345] width 576 height 131
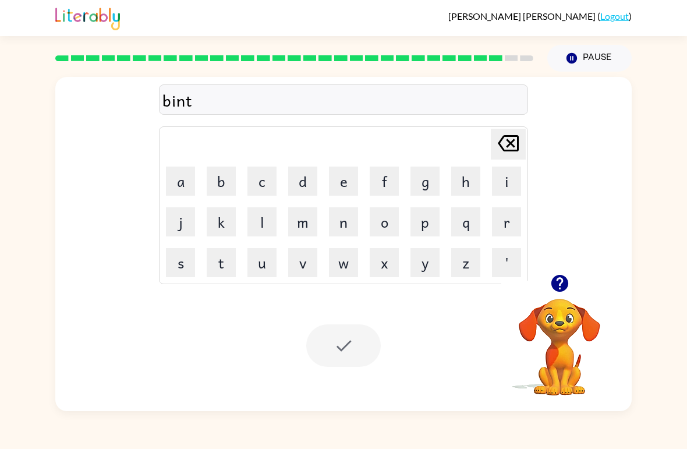
click at [234, 377] on div "Your browser must support playing .mp4 files to use Literably. Please try using…" at bounding box center [343, 345] width 576 height 131
click at [323, 54] on div at bounding box center [294, 58] width 492 height 41
click at [239, 250] on td "t" at bounding box center [221, 263] width 40 height 40
click at [339, 264] on button "w" at bounding box center [343, 262] width 29 height 29
click at [505, 144] on icon "[PERSON_NAME] last character input" at bounding box center [508, 143] width 28 height 28
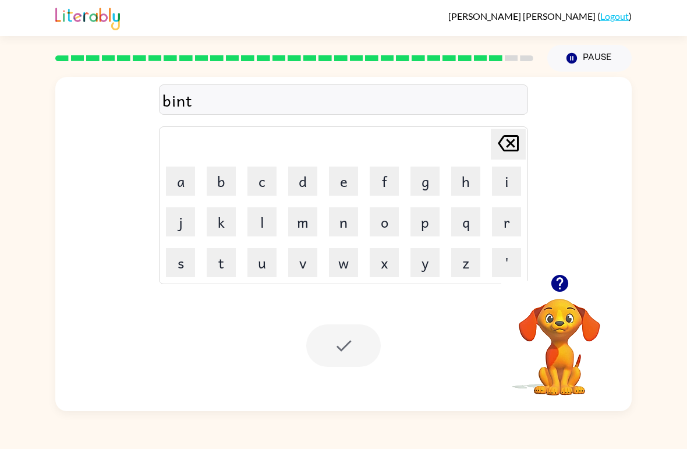
click at [580, 47] on button "Pause Pause" at bounding box center [589, 58] width 84 height 27
click at [579, 47] on button "Pause Pause" at bounding box center [589, 58] width 84 height 27
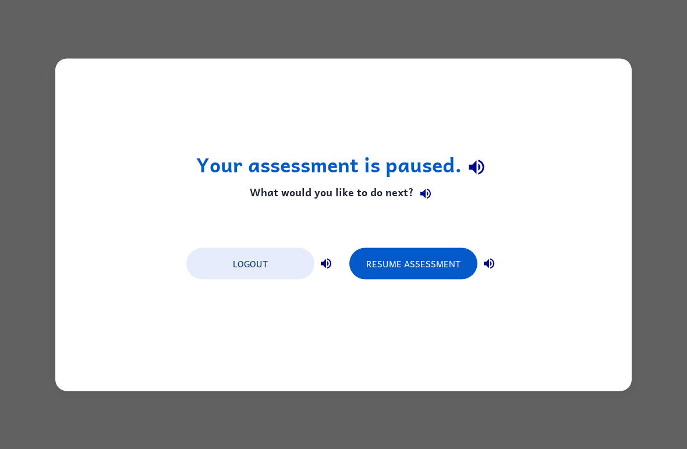
click at [446, 273] on button "Resume Assessment" at bounding box center [413, 262] width 128 height 31
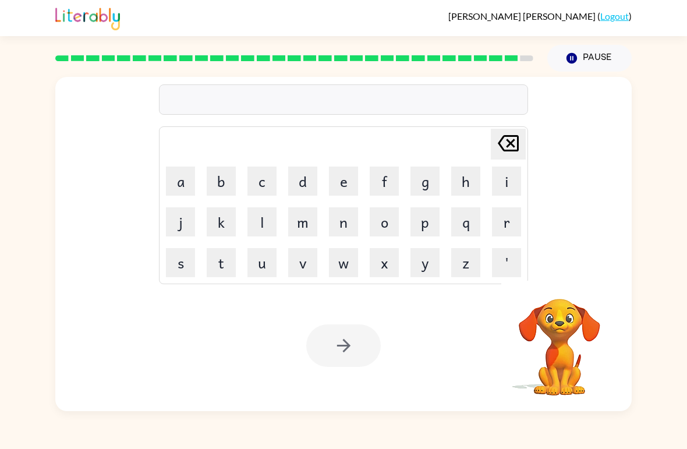
click at [179, 184] on button "a" at bounding box center [180, 180] width 29 height 29
click at [382, 181] on button "f" at bounding box center [383, 180] width 29 height 29
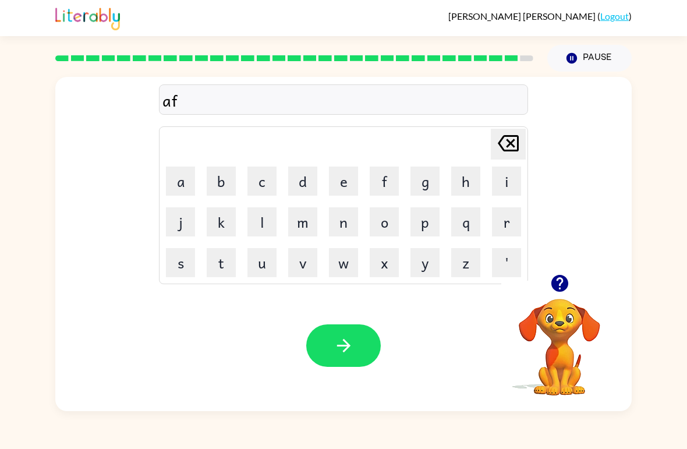
click at [222, 269] on button "t" at bounding box center [221, 262] width 29 height 29
click at [345, 187] on button "e" at bounding box center [343, 180] width 29 height 29
click at [497, 225] on button "r" at bounding box center [506, 221] width 29 height 29
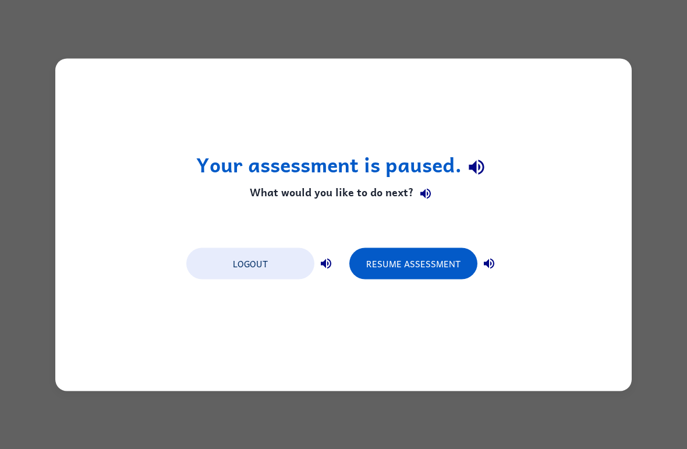
click at [384, 269] on button "Resume Assessment" at bounding box center [413, 262] width 128 height 31
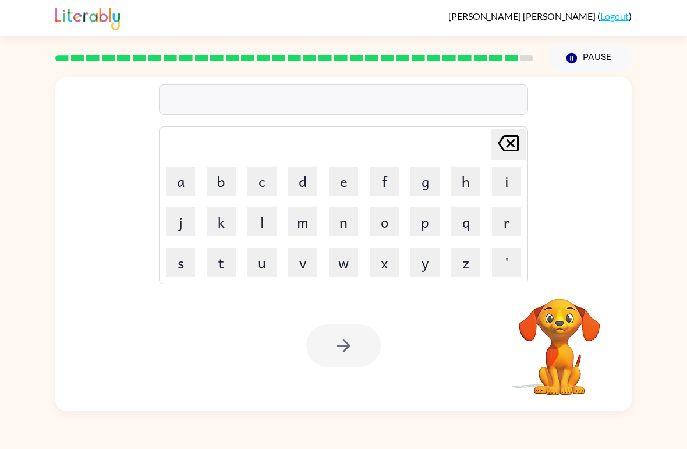
click at [186, 179] on button "a" at bounding box center [180, 180] width 29 height 29
click at [383, 186] on button "f" at bounding box center [383, 180] width 29 height 29
click at [218, 272] on button "t" at bounding box center [221, 262] width 29 height 29
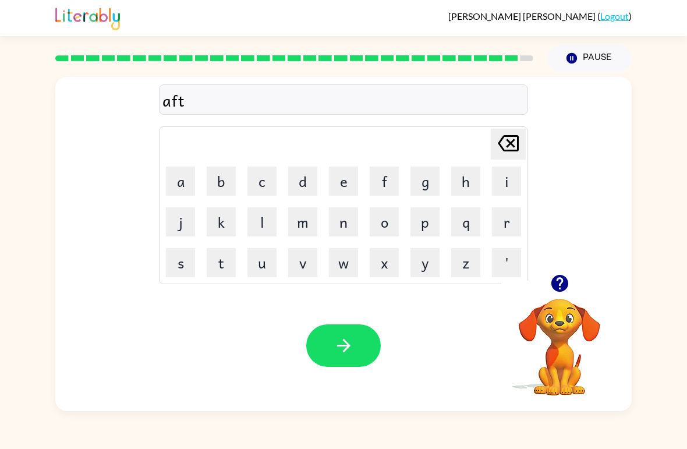
click at [335, 184] on button "e" at bounding box center [343, 180] width 29 height 29
click at [506, 219] on button "r" at bounding box center [506, 221] width 29 height 29
click at [336, 219] on button "n" at bounding box center [343, 221] width 29 height 29
click at [391, 229] on button "o" at bounding box center [383, 221] width 29 height 29
click at [388, 229] on button "o" at bounding box center [383, 221] width 29 height 29
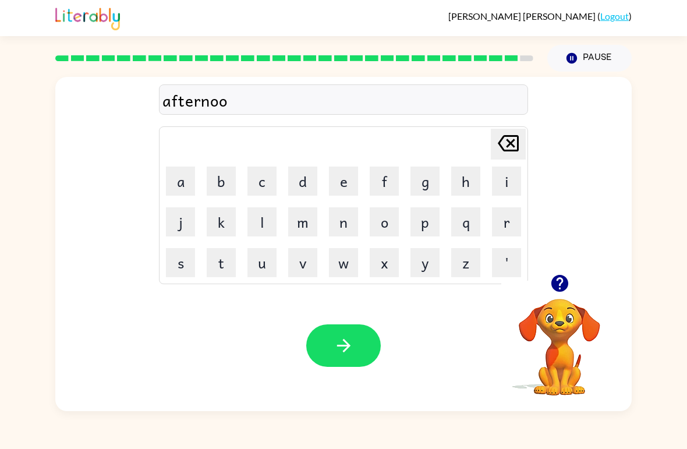
click at [340, 219] on button "n" at bounding box center [343, 221] width 29 height 29
click at [352, 365] on button "button" at bounding box center [343, 345] width 74 height 42
